Goal: Information Seeking & Learning: Learn about a topic

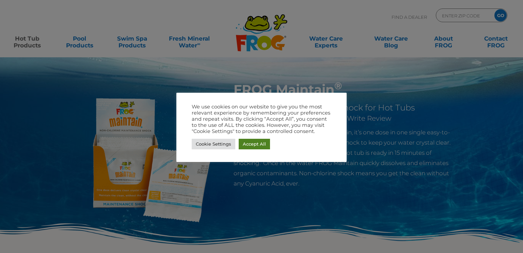
drag, startPoint x: 264, startPoint y: 144, endPoint x: 257, endPoint y: 140, distance: 8.2
click at [264, 144] on link "Accept All" at bounding box center [254, 144] width 31 height 11
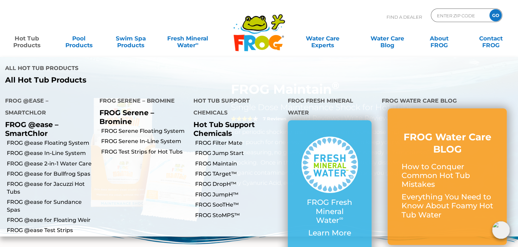
click at [28, 42] on link "Hot Tub Products" at bounding box center [27, 39] width 40 height 14
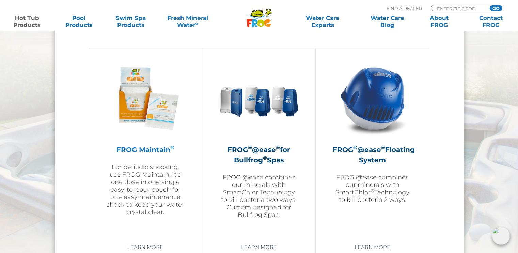
scroll to position [783, 0]
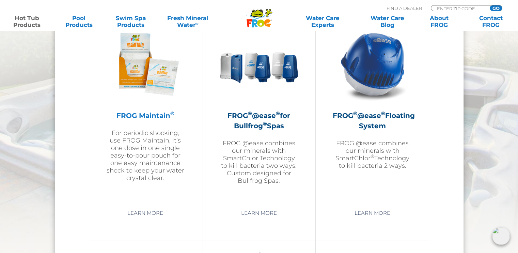
click at [152, 115] on h2 "FROG Maintain ®" at bounding box center [145, 115] width 79 height 10
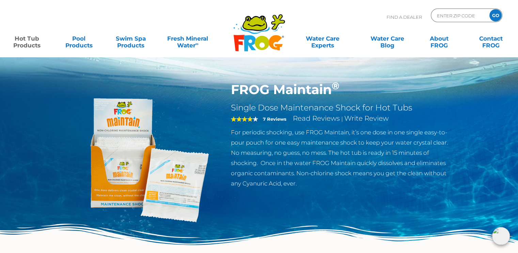
drag, startPoint x: 295, startPoint y: 132, endPoint x: 434, endPoint y: 179, distance: 146.3
click at [434, 179] on p "For periodic shocking, use FROG Maintain, it’s one dose in one single easy-to-p…" at bounding box center [342, 157] width 222 height 61
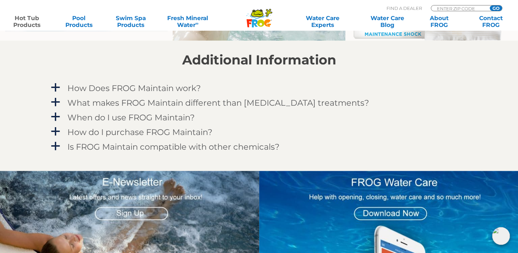
scroll to position [579, 0]
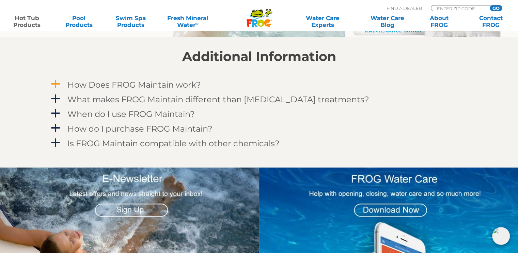
click at [183, 84] on h4 "How Does FROG Maintain work?" at bounding box center [133, 84] width 133 height 9
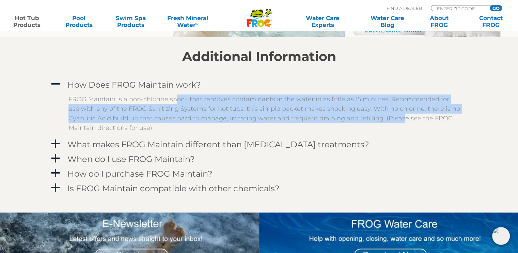
drag, startPoint x: 176, startPoint y: 101, endPoint x: 397, endPoint y: 117, distance: 221.8
click at [397, 117] on p "FROG Maintain is a non-chlorine shock that removes contaminants in the water in…" at bounding box center [263, 113] width 391 height 38
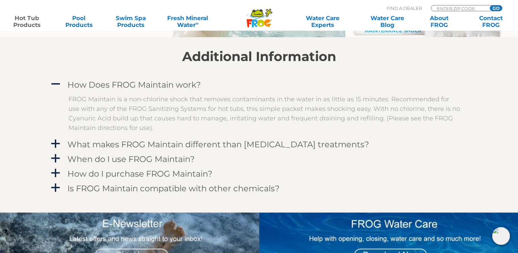
click at [411, 132] on p "FROG Maintain is a non-chlorine shock that removes contaminants in the water in…" at bounding box center [263, 113] width 391 height 38
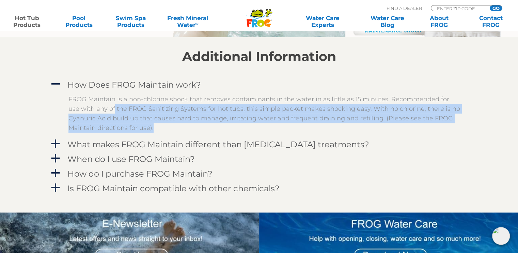
drag, startPoint x: 101, startPoint y: 107, endPoint x: 425, endPoint y: 127, distance: 324.6
click at [425, 127] on p "FROG Maintain is a non-chlorine shock that removes contaminants in the water in…" at bounding box center [263, 113] width 391 height 38
click at [414, 157] on div "When do I use FROG Maintain?" at bounding box center [244, 158] width 356 height 13
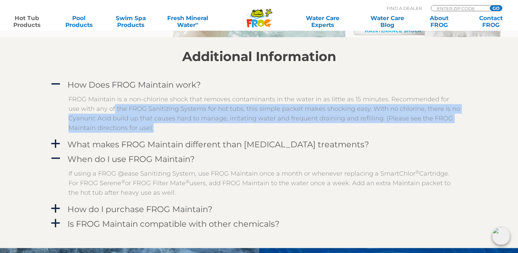
click at [124, 117] on p "FROG Maintain is a non-chlorine shock that removes contaminants in the water in…" at bounding box center [263, 113] width 391 height 38
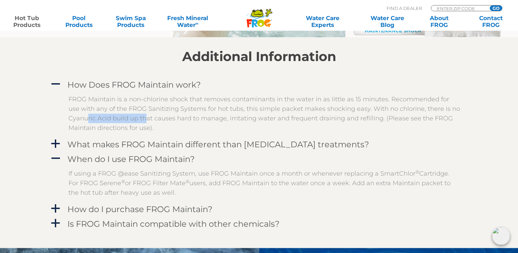
drag, startPoint x: 85, startPoint y: 117, endPoint x: 143, endPoint y: 115, distance: 57.9
click at [143, 115] on p "FROG Maintain is a non-chlorine shock that removes contaminants in the water in…" at bounding box center [263, 113] width 391 height 38
click at [161, 115] on p "FROG Maintain is a non-chlorine shock that removes contaminants in the water in…" at bounding box center [263, 113] width 391 height 38
click at [148, 145] on h4 "What makes FROG Maintain different than [MEDICAL_DATA] treatments?" at bounding box center [218, 144] width 302 height 9
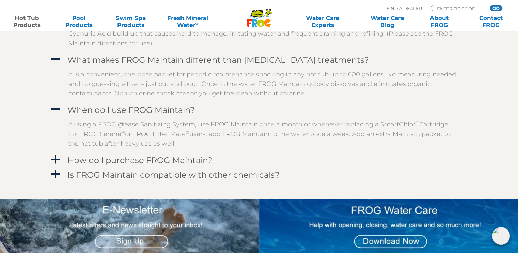
scroll to position [681, 0]
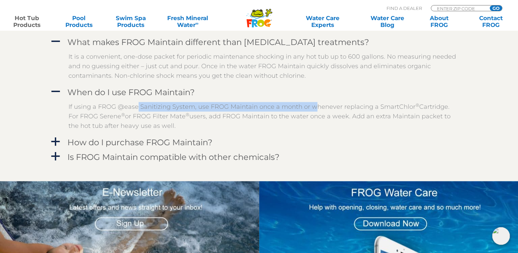
drag, startPoint x: 135, startPoint y: 107, endPoint x: 312, endPoint y: 107, distance: 177.3
click at [312, 107] on p "If using a FROG @ease Sanitizing System, use FROG Maintain once a month or when…" at bounding box center [263, 116] width 391 height 29
click at [298, 136] on div "How do I purchase FROG Maintain?" at bounding box center [244, 142] width 356 height 13
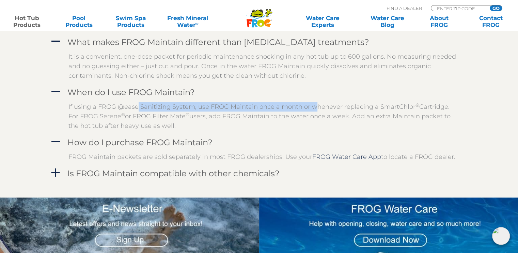
click at [175, 104] on p "If using a FROG @ease Sanitizing System, use FROG Maintain once a month or when…" at bounding box center [263, 116] width 391 height 29
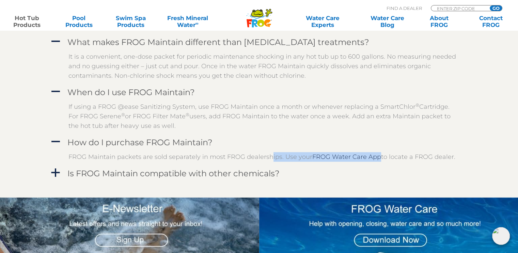
drag, startPoint x: 289, startPoint y: 158, endPoint x: 376, endPoint y: 159, distance: 87.5
click at [376, 159] on p "FROG Maintain packets are sold separately in most FROG dealerships. Use your FR…" at bounding box center [263, 157] width 391 height 10
click at [325, 181] on div at bounding box center [259, 188] width 419 height 17
